Goal: Task Accomplishment & Management: Manage account settings

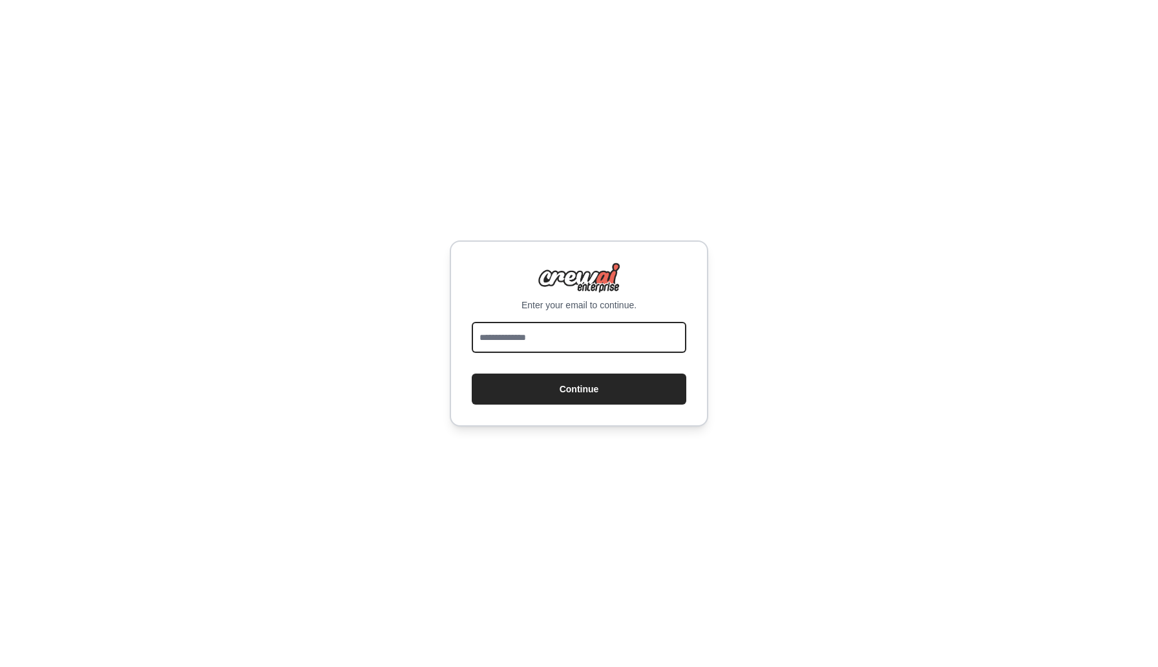
click at [524, 338] on input "email" at bounding box center [579, 337] width 215 height 31
type input "**********"
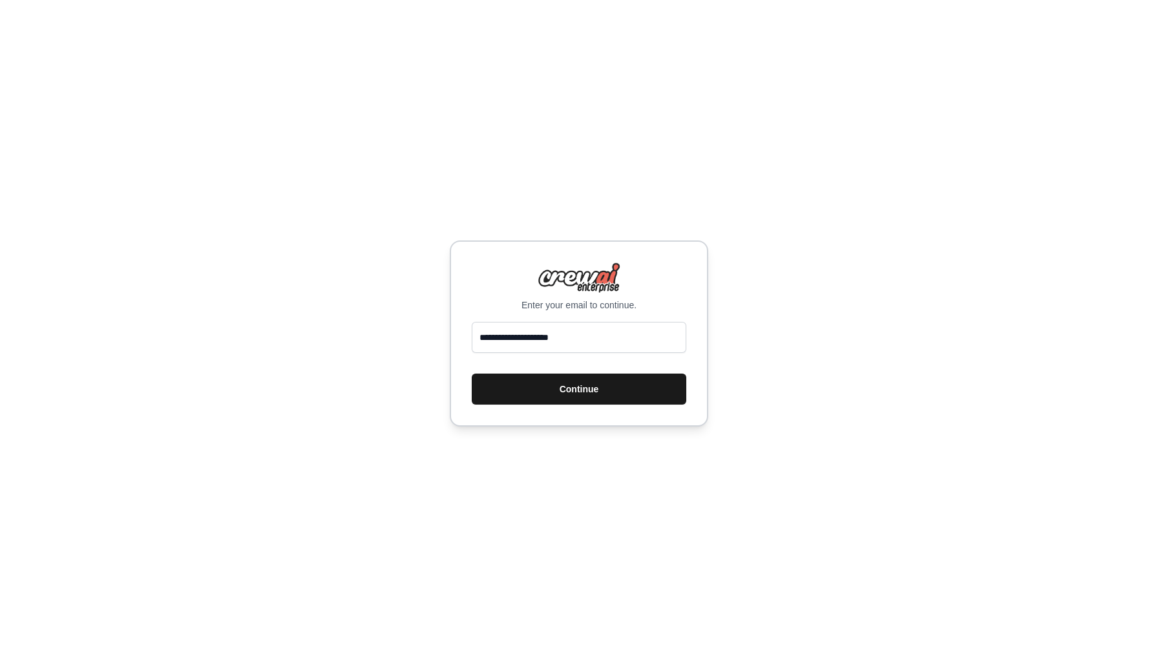
click at [555, 395] on button "Continue" at bounding box center [579, 389] width 215 height 31
